Goal: Task Accomplishment & Management: Complete application form

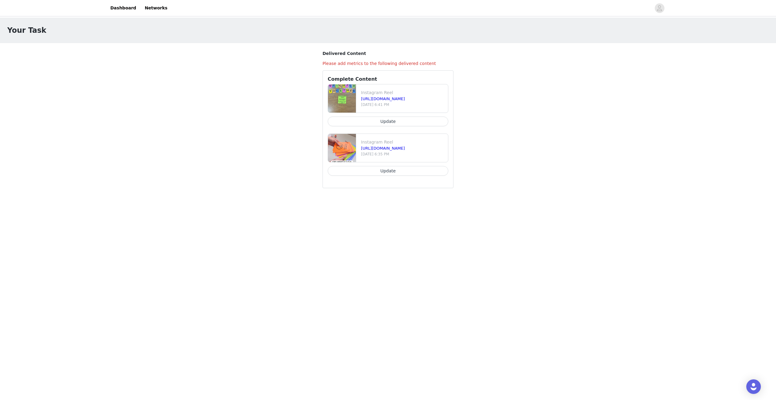
click at [383, 172] on button "Update" at bounding box center [388, 171] width 121 height 10
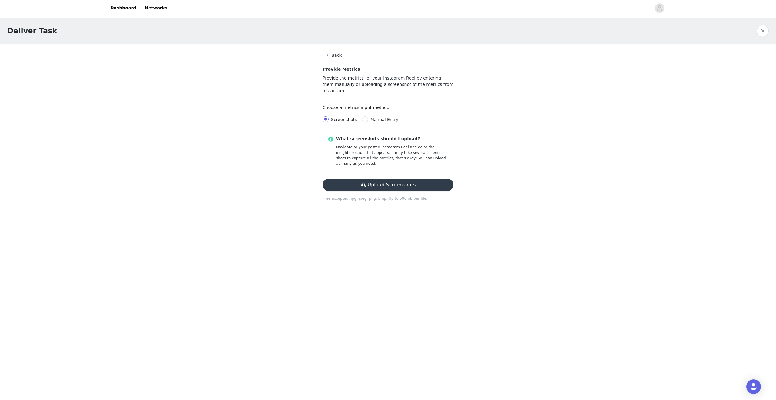
click at [385, 117] on span "Manual Entry" at bounding box center [384, 119] width 28 height 5
click at [368, 116] on input "Manual Entry" at bounding box center [365, 119] width 6 height 6
radio input "true"
radio input "false"
radio input "true"
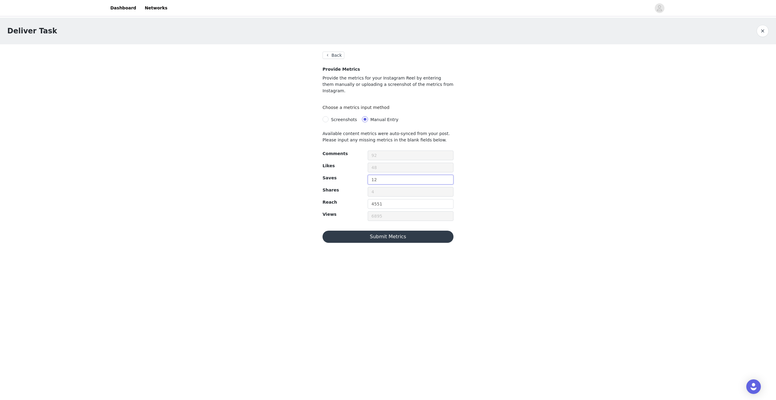
drag, startPoint x: 390, startPoint y: 174, endPoint x: 340, endPoint y: 174, distance: 50.3
click at [340, 175] on div "Saves 12" at bounding box center [388, 181] width 136 height 12
type input "15"
drag, startPoint x: 391, startPoint y: 199, endPoint x: 333, endPoint y: 199, distance: 58.5
click at [334, 199] on div "Reach 4551" at bounding box center [388, 205] width 136 height 12
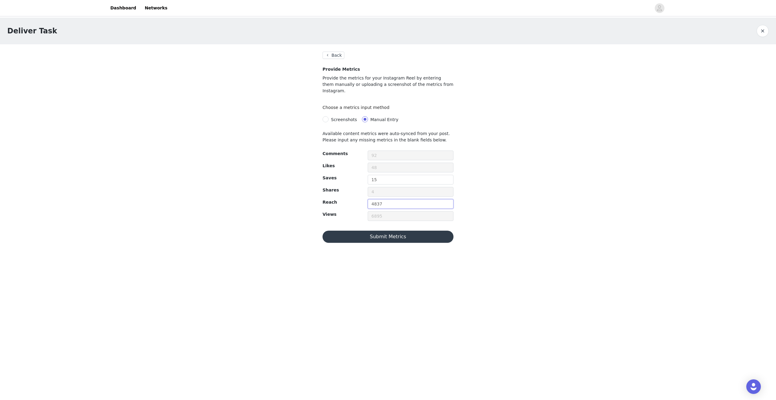
type input "4837"
click at [389, 230] on button "Submit Metrics" at bounding box center [388, 236] width 131 height 12
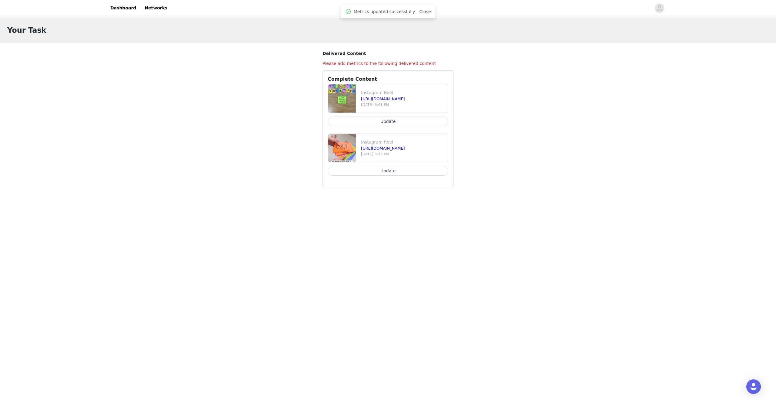
click at [388, 124] on button "Update" at bounding box center [388, 121] width 121 height 10
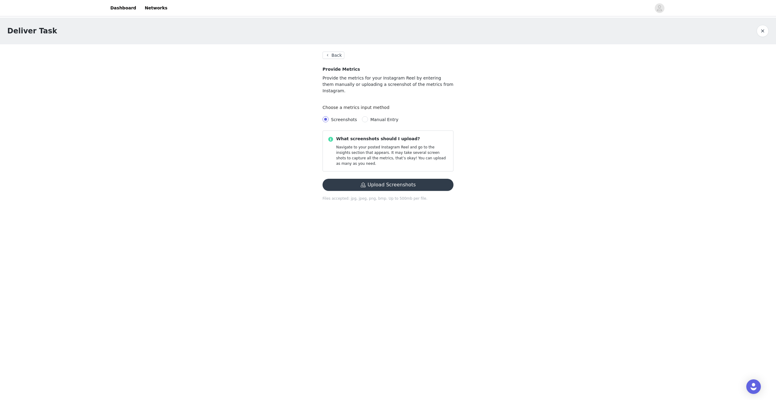
click at [368, 117] on span "Manual Entry" at bounding box center [384, 119] width 33 height 5
click at [366, 116] on input "Manual Entry" at bounding box center [365, 119] width 6 height 6
radio input "true"
radio input "false"
radio input "true"
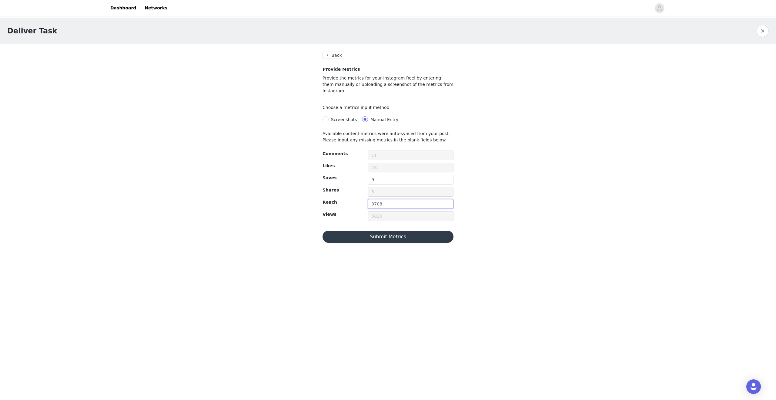
drag, startPoint x: 393, startPoint y: 198, endPoint x: 315, endPoint y: 198, distance: 77.6
click at [316, 198] on section "Back Provide Metrics Provide the metrics for your Instagram Reel by entering th…" at bounding box center [388, 147] width 146 height 206
drag, startPoint x: 382, startPoint y: 174, endPoint x: 339, endPoint y: 167, distance: 44.1
click at [339, 167] on div "Available content metrics were auto-synced from your post. Please input any mis…" at bounding box center [388, 186] width 131 height 112
type input "11"
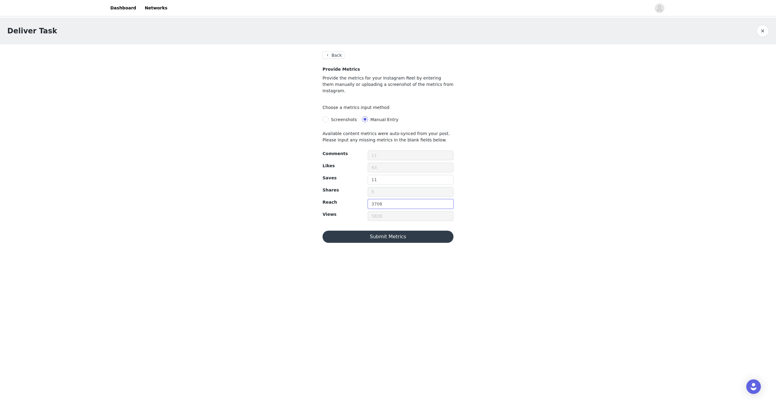
drag, startPoint x: 396, startPoint y: 196, endPoint x: 352, endPoint y: 193, distance: 43.5
click at [352, 199] on div "Reach 3708" at bounding box center [388, 205] width 136 height 12
type input "4417"
click at [366, 230] on button "Submit Metrics" at bounding box center [388, 236] width 131 height 12
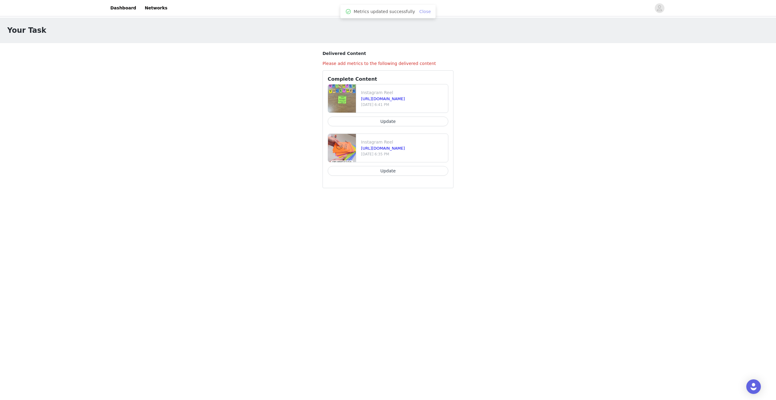
click at [425, 9] on link "Close" at bounding box center [425, 11] width 12 height 5
click at [125, 7] on link "Dashboard" at bounding box center [123, 8] width 33 height 14
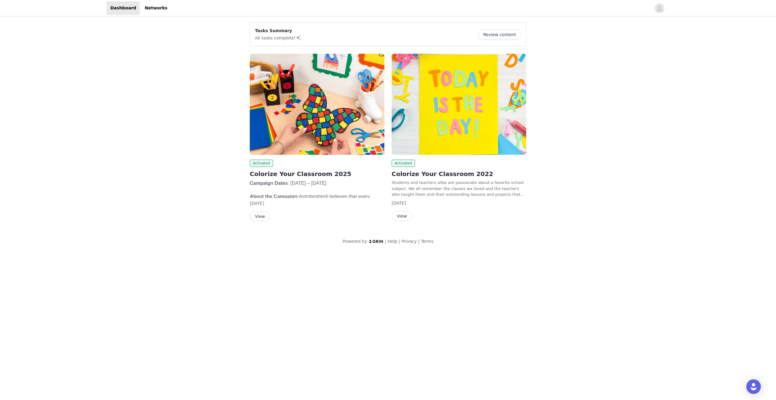
click at [408, 215] on button "View" at bounding box center [402, 216] width 20 height 10
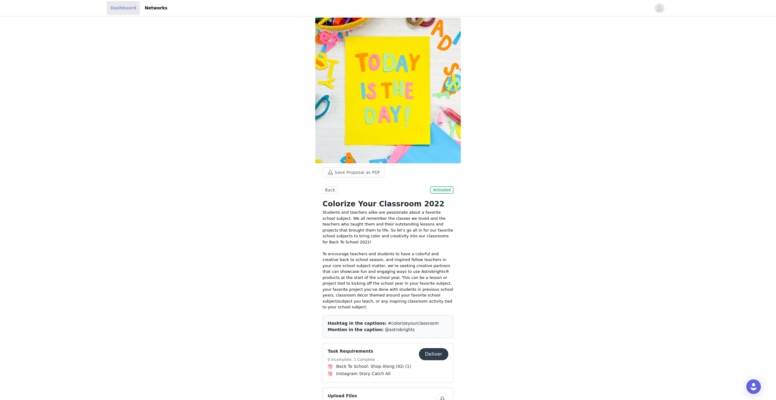
click at [129, 7] on link "Dashboard" at bounding box center [123, 8] width 33 height 14
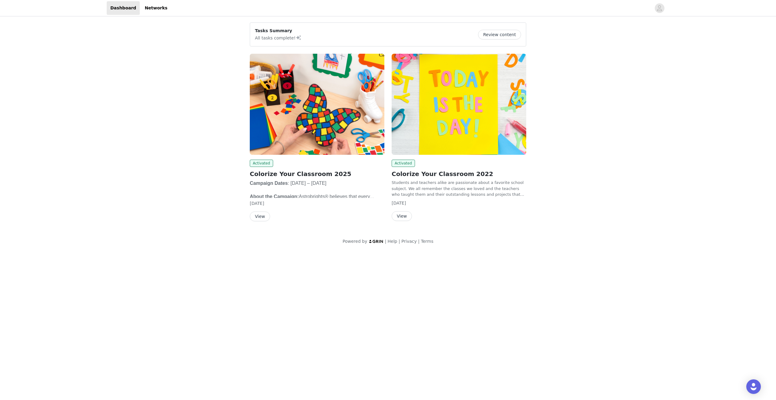
click at [514, 33] on button "Review content" at bounding box center [499, 35] width 43 height 10
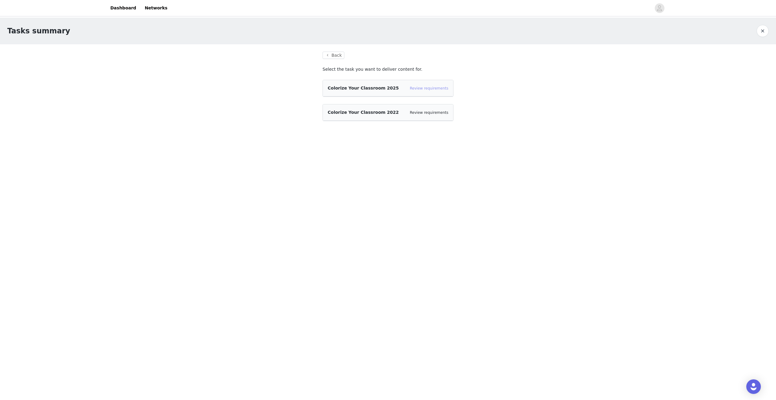
click at [437, 89] on link "Review requirements" at bounding box center [429, 88] width 38 height 4
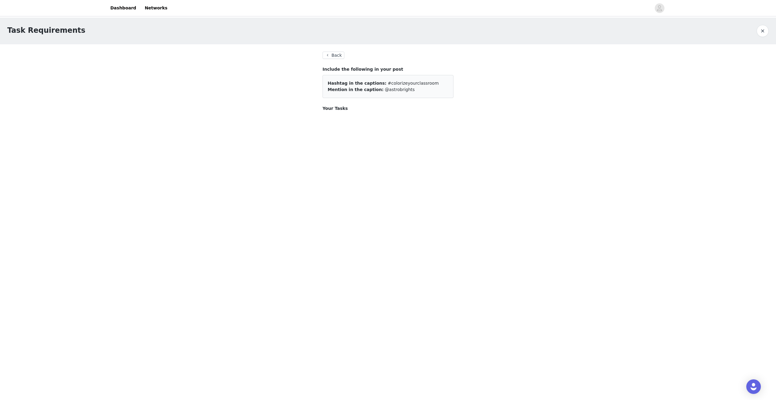
click at [333, 58] on button "Back" at bounding box center [334, 55] width 22 height 7
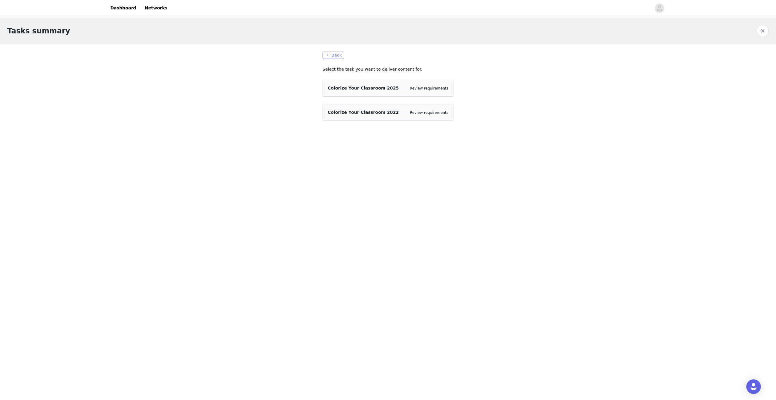
click at [333, 58] on button "Back" at bounding box center [334, 55] width 22 height 7
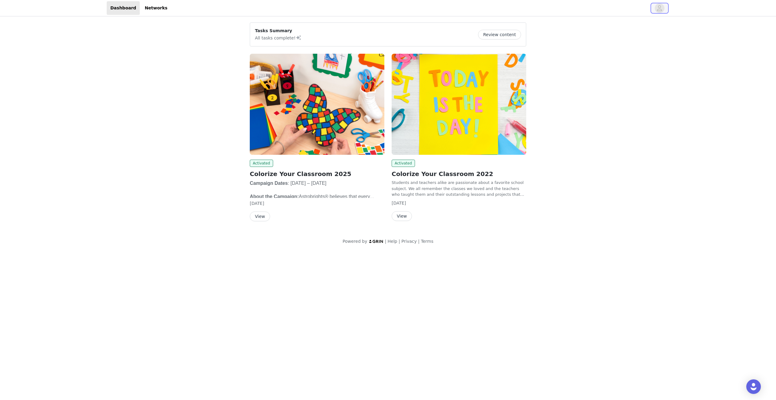
click at [656, 6] on span "button" at bounding box center [660, 8] width 10 height 10
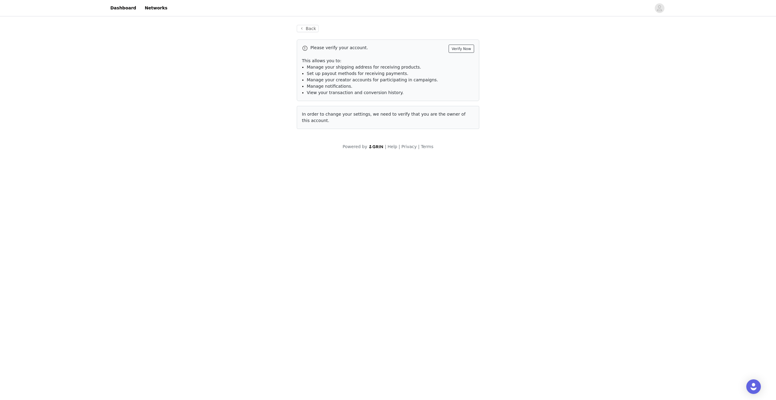
click at [463, 48] on button "Verify Now" at bounding box center [461, 49] width 25 height 8
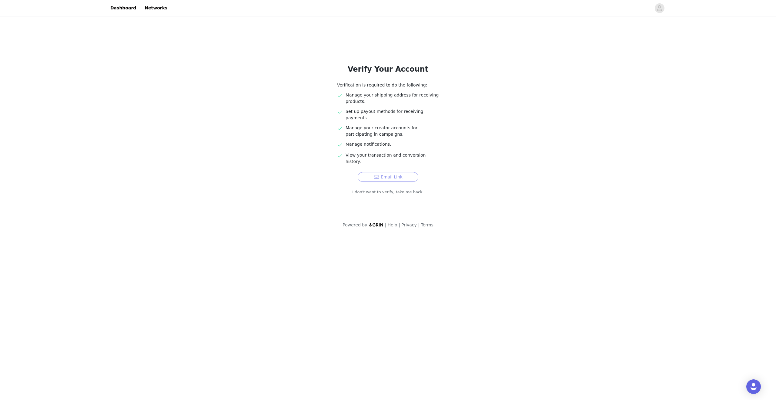
click at [397, 172] on button "Email Link" at bounding box center [388, 177] width 61 height 10
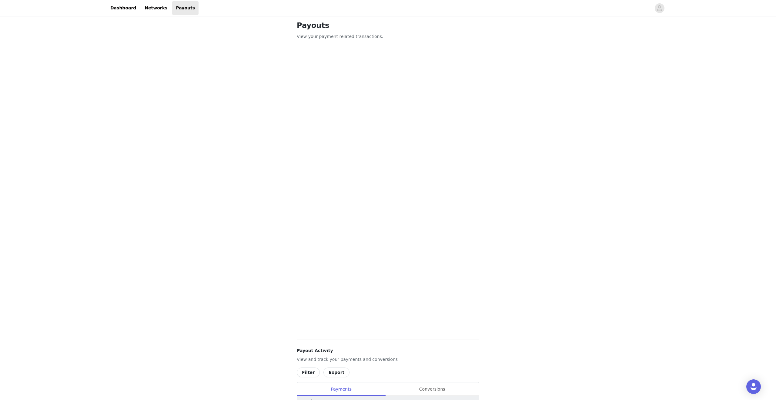
scroll to position [4, 0]
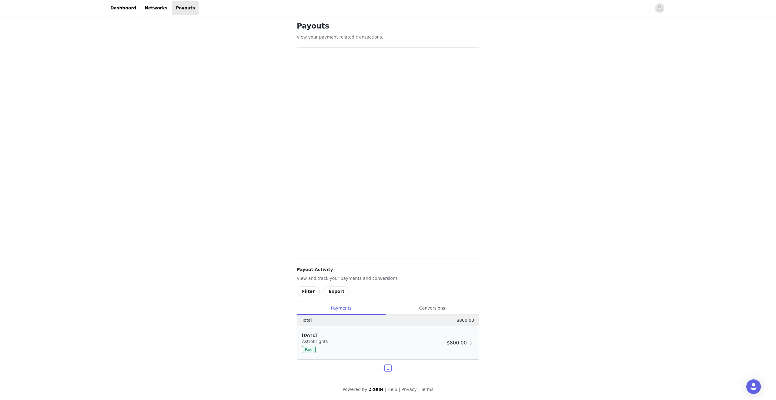
click at [393, 319] on div "Paid" at bounding box center [373, 349] width 142 height 7
drag, startPoint x: 119, startPoint y: 8, endPoint x: 243, endPoint y: 4, distance: 124.7
